Goal: Task Accomplishment & Management: Use online tool/utility

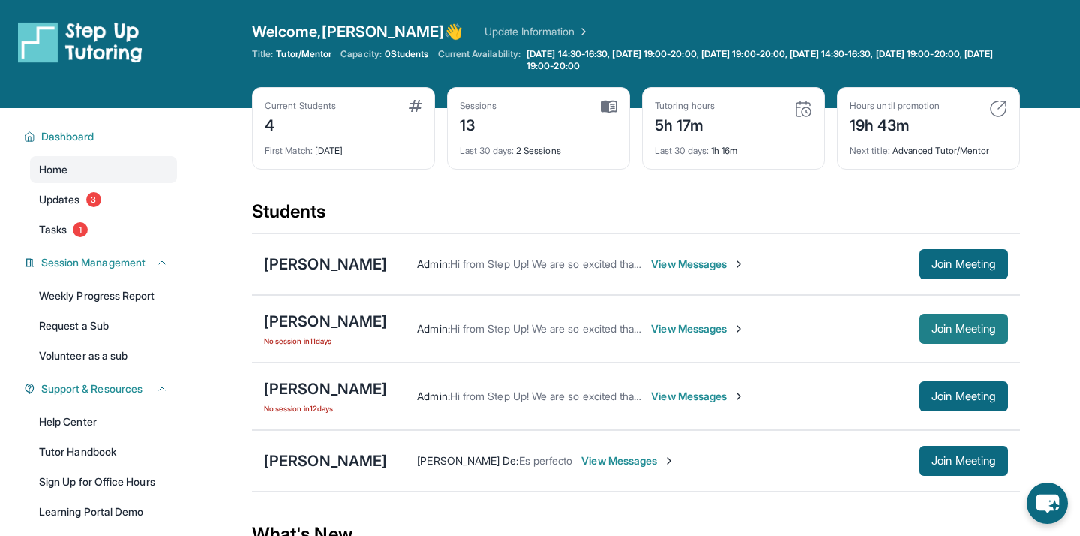
click at [961, 331] on span "Join Meeting" at bounding box center [964, 328] width 65 height 9
click at [125, 445] on link "Tutor Handbook" at bounding box center [103, 451] width 147 height 27
click at [366, 320] on div "[PERSON_NAME]" at bounding box center [325, 321] width 123 height 21
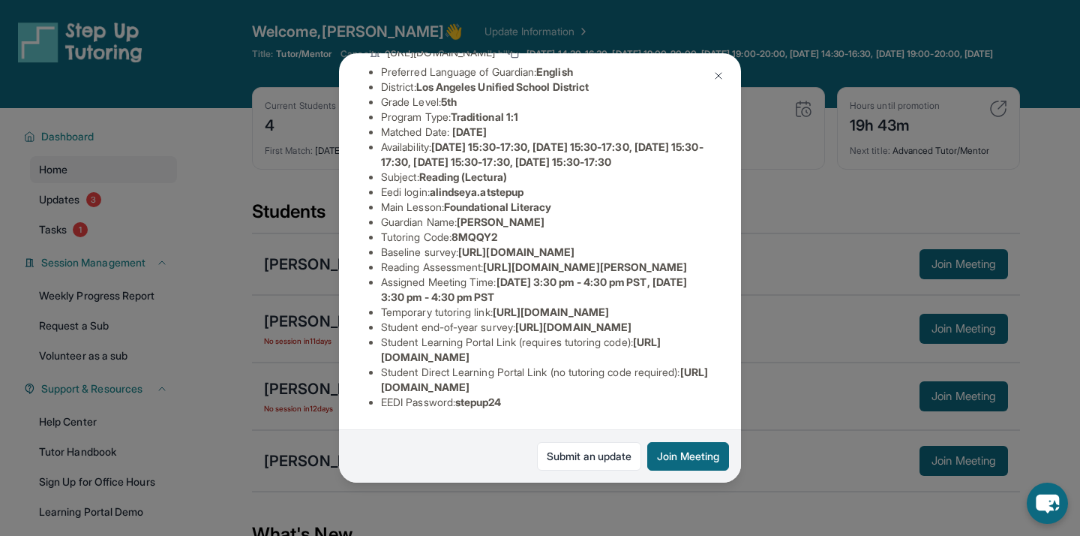
scroll to position [172, 0]
click at [493, 318] on span "https://www.thelessonspace.com/space/297c25a1-510b-4675-88d5-3b82d583ae8f/" at bounding box center [551, 311] width 116 height 13
drag, startPoint x: 395, startPoint y: 377, endPoint x: 528, endPoint y: 387, distance: 133.2
click at [528, 320] on li "Temporary tutoring link : https://www.thelessonspace.com/space/297c25a1-510b-46…" at bounding box center [546, 312] width 330 height 15
copy span "https://www.thelessonspace.com/space/297c25a1-510b-4675-88d5-3b82d583ae8f/"
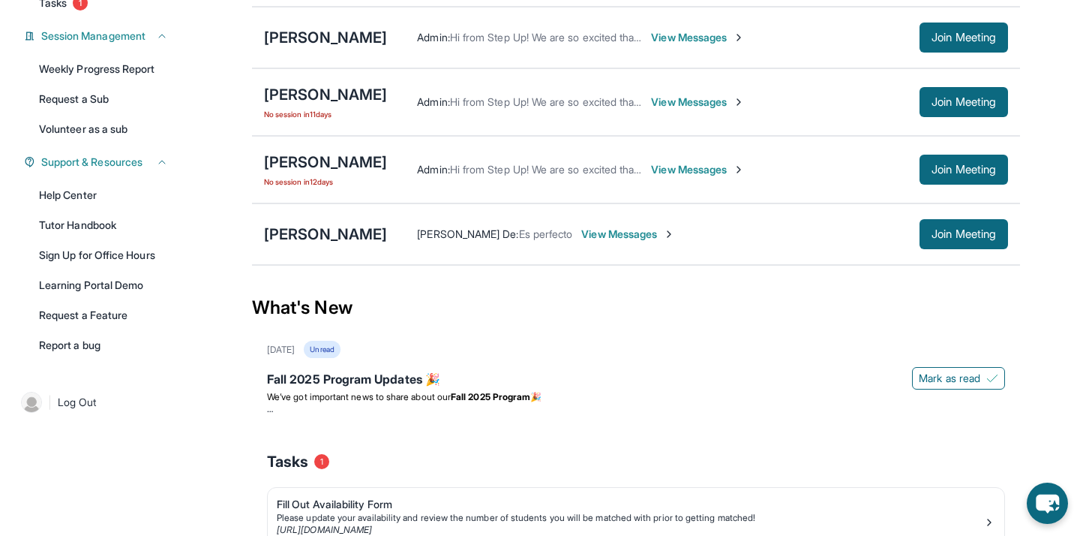
scroll to position [248, 0]
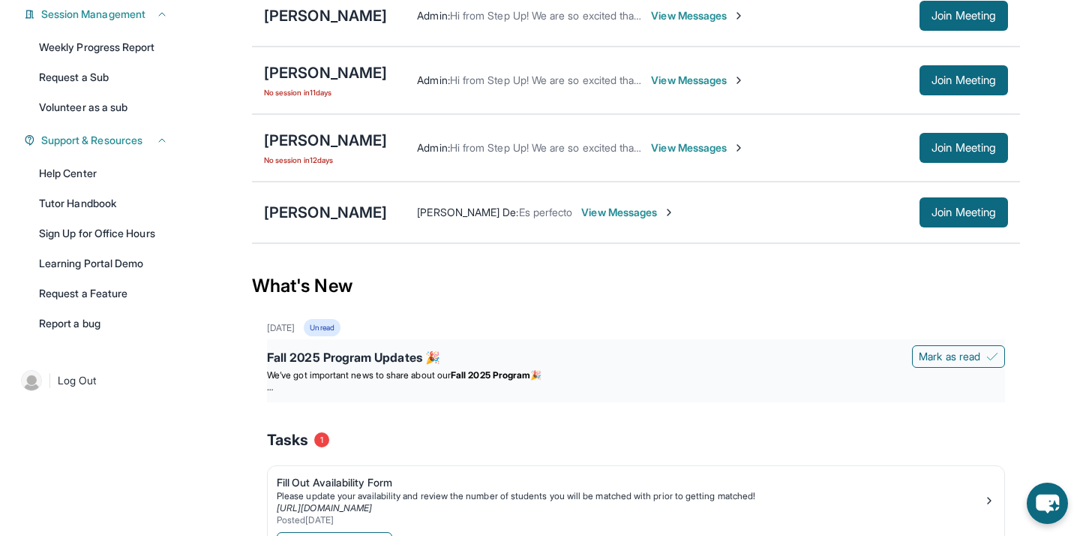
click at [393, 356] on div "Fall 2025 Program Updates 🎉" at bounding box center [636, 358] width 738 height 21
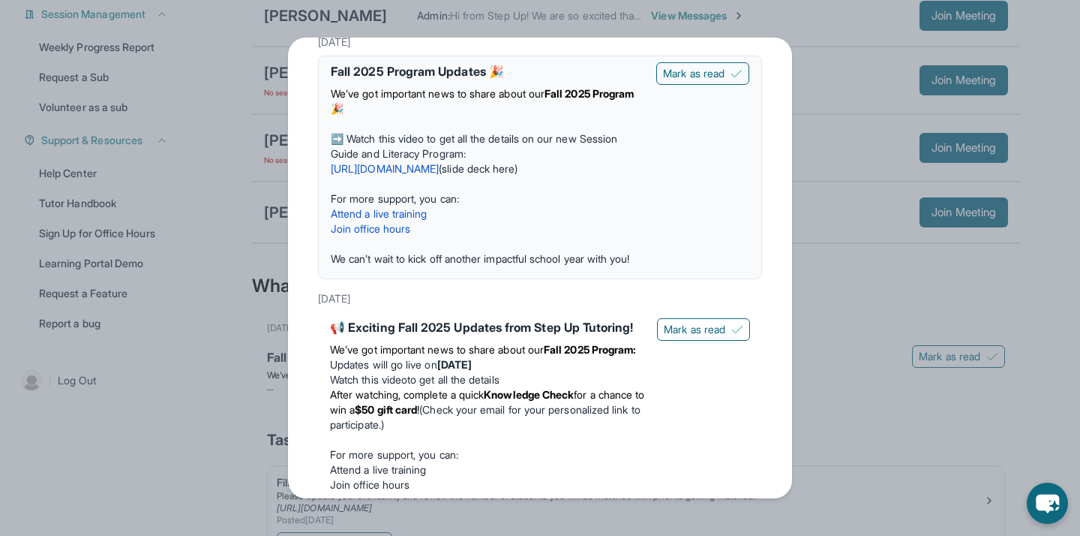
scroll to position [0, 0]
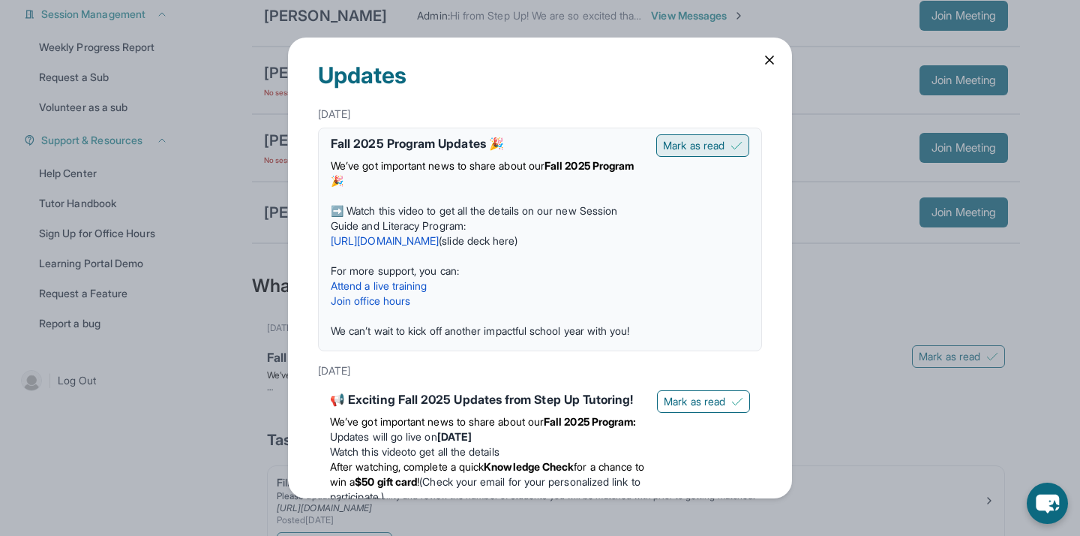
click at [717, 148] on span "Mark as read" at bounding box center [694, 145] width 62 height 15
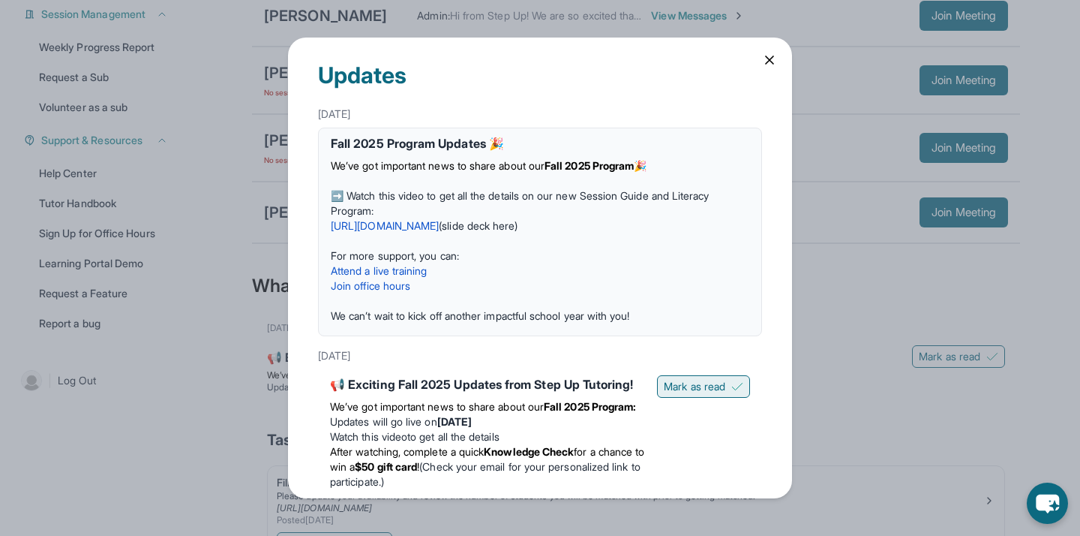
click at [707, 383] on span "Mark as read" at bounding box center [695, 386] width 62 height 15
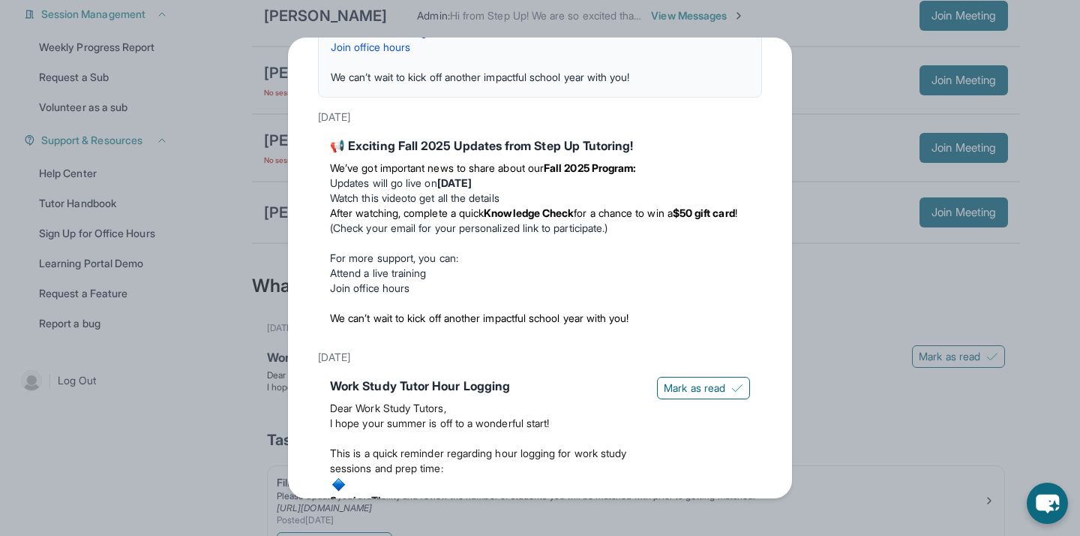
scroll to position [308, 0]
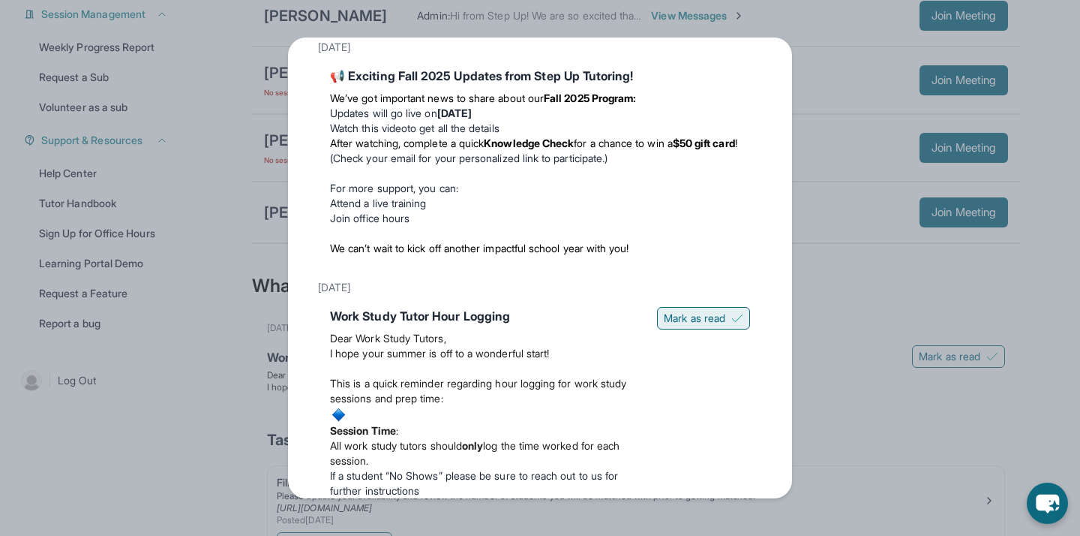
click at [704, 320] on span "Mark as read" at bounding box center [695, 318] width 62 height 15
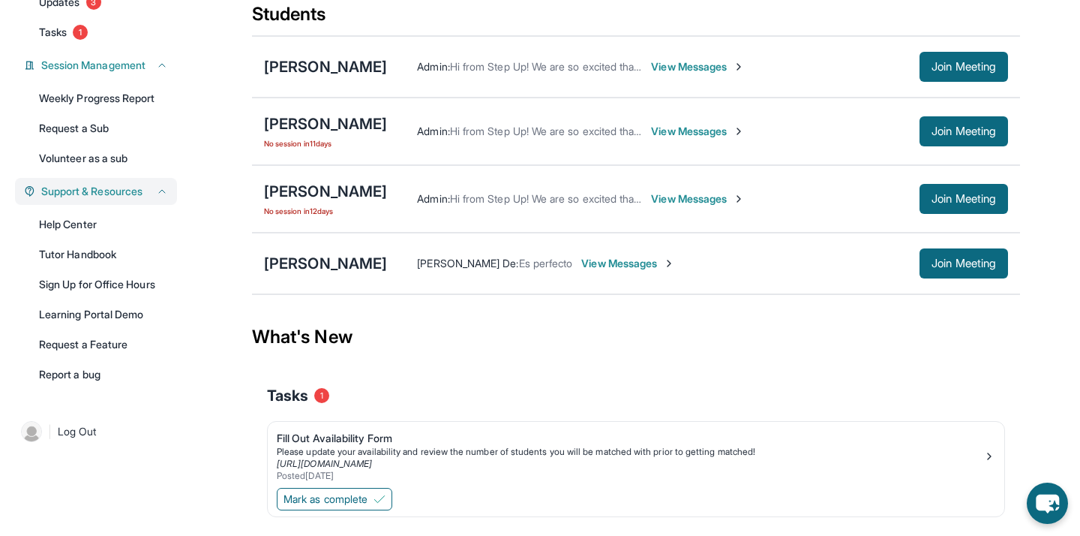
scroll to position [0, 0]
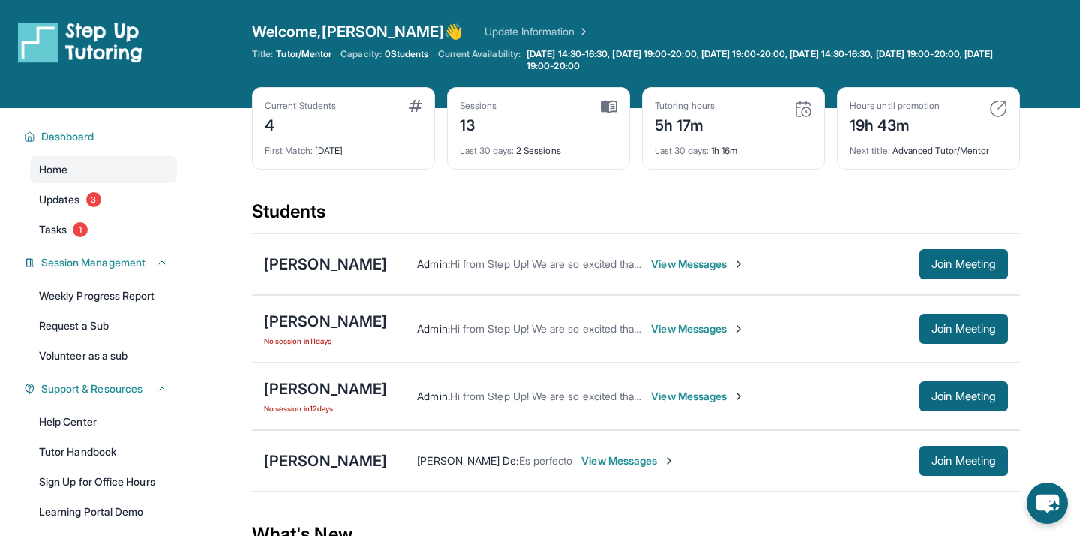
click at [894, 155] on div "Next title : Advanced Tutor/Mentor" at bounding box center [929, 146] width 158 height 21
click at [888, 98] on div "Hours until promotion 19h 43m Next title : Advanced Tutor/Mentor" at bounding box center [928, 128] width 183 height 83
click at [539, 109] on div "Sessions 13" at bounding box center [539, 118] width 158 height 36
